Goal: Find specific page/section: Find specific page/section

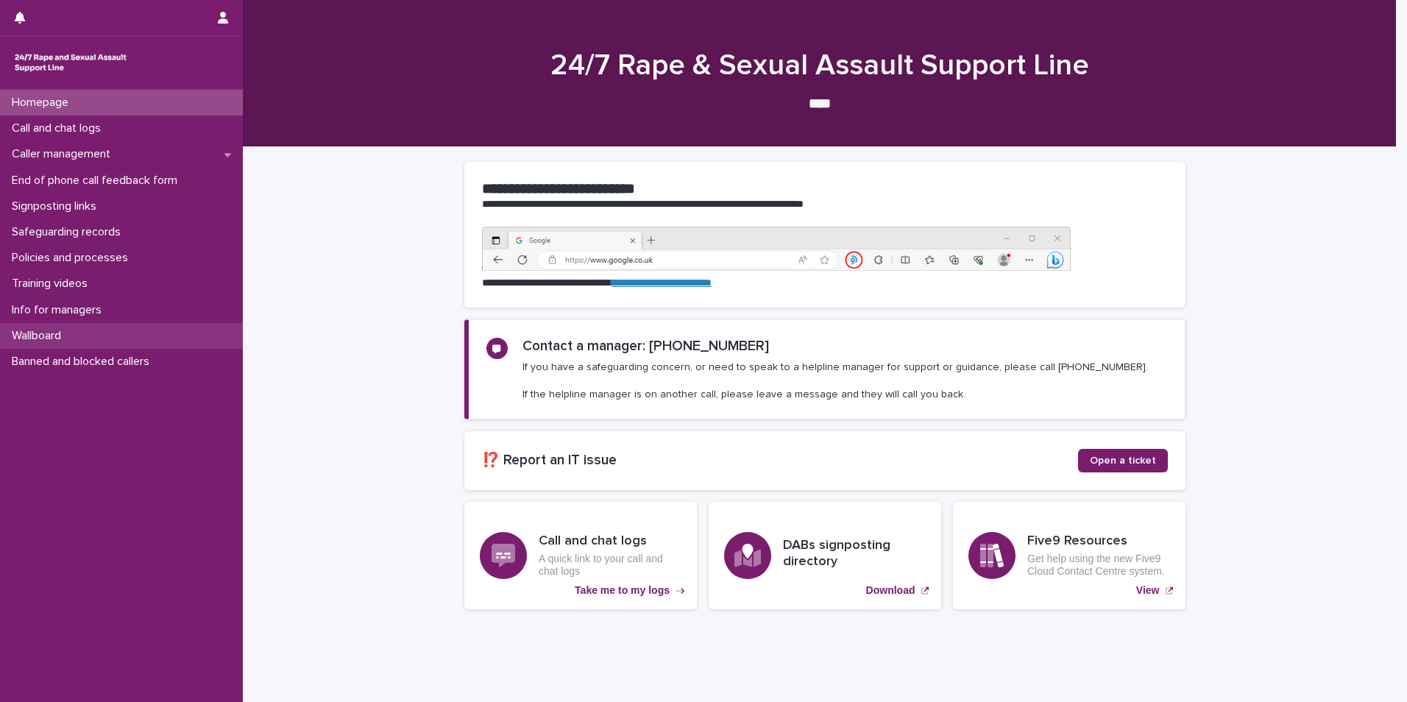
click at [51, 332] on p "Wallboard" at bounding box center [39, 336] width 67 height 14
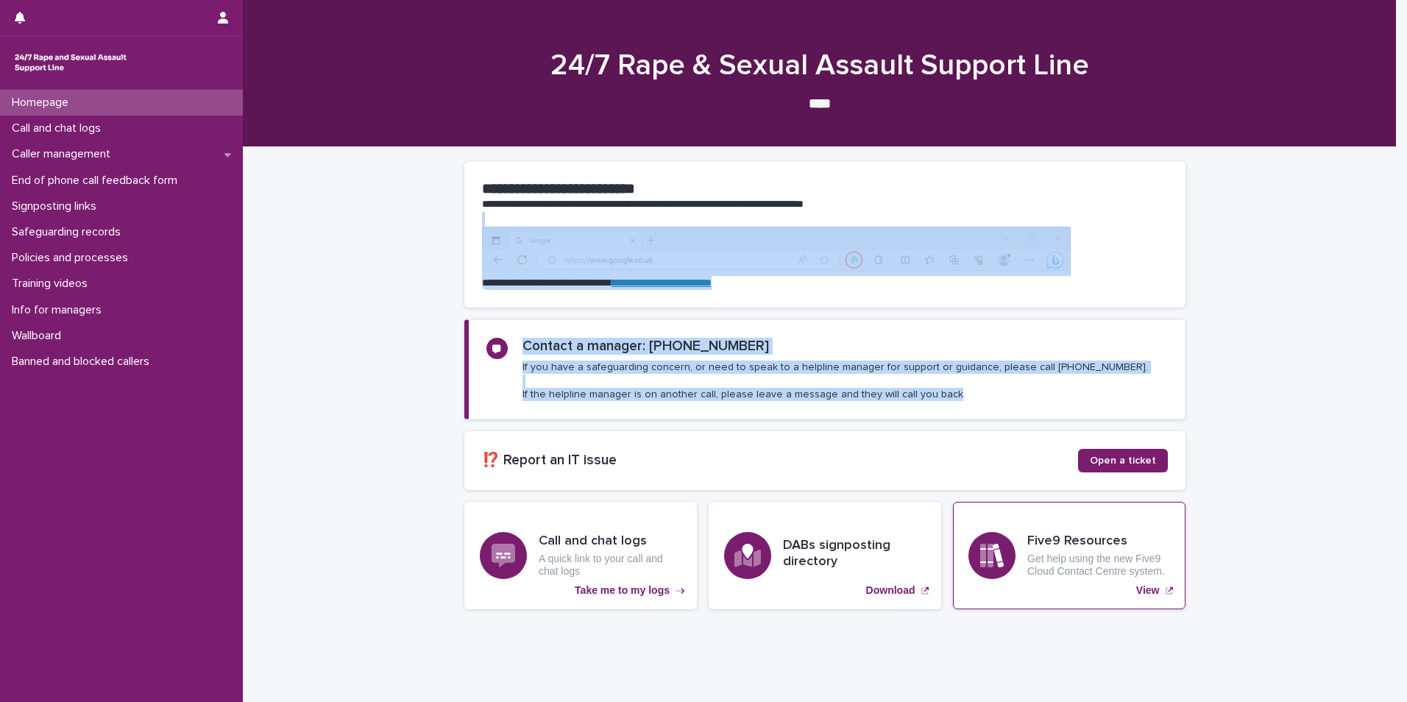
drag, startPoint x: 1218, startPoint y: 500, endPoint x: 1165, endPoint y: 561, distance: 80.3
click at [1165, 561] on div "**********" at bounding box center [825, 420] width 1164 height 547
